Goal: Entertainment & Leisure: Consume media (video, audio)

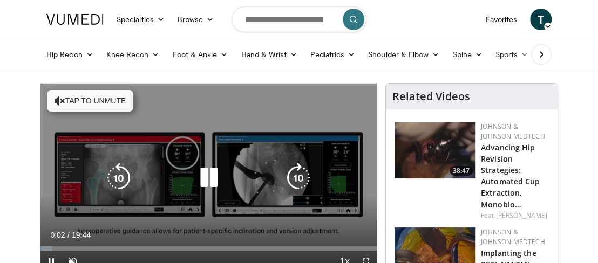
click at [59, 99] on icon "Video Player" at bounding box center [60, 101] width 11 height 11
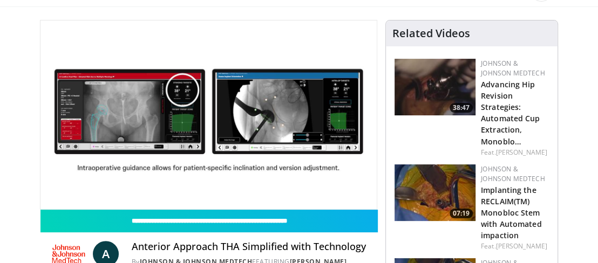
scroll to position [66, 0]
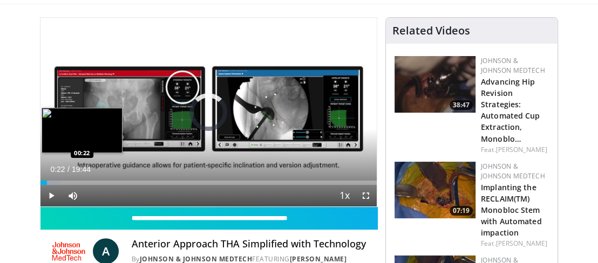
click at [46, 182] on div "Loaded : 5.85% 00:22 00:22" at bounding box center [208, 183] width 336 height 4
click at [50, 182] on div "Progress Bar" at bounding box center [51, 183] width 23 height 4
click at [53, 181] on div "Progress Bar" at bounding box center [55, 183] width 27 height 4
click at [56, 182] on div "Progress Bar" at bounding box center [57, 183] width 27 height 4
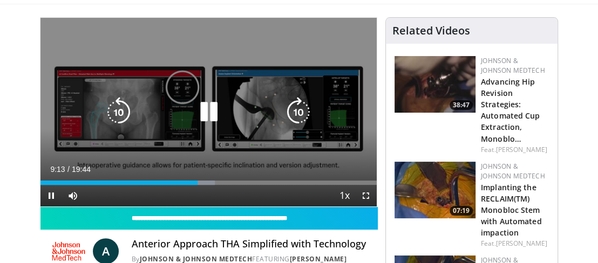
click at [97, 121] on div "10 seconds Tap to unmute" at bounding box center [208, 112] width 336 height 189
